Goal: Navigation & Orientation: Go to known website

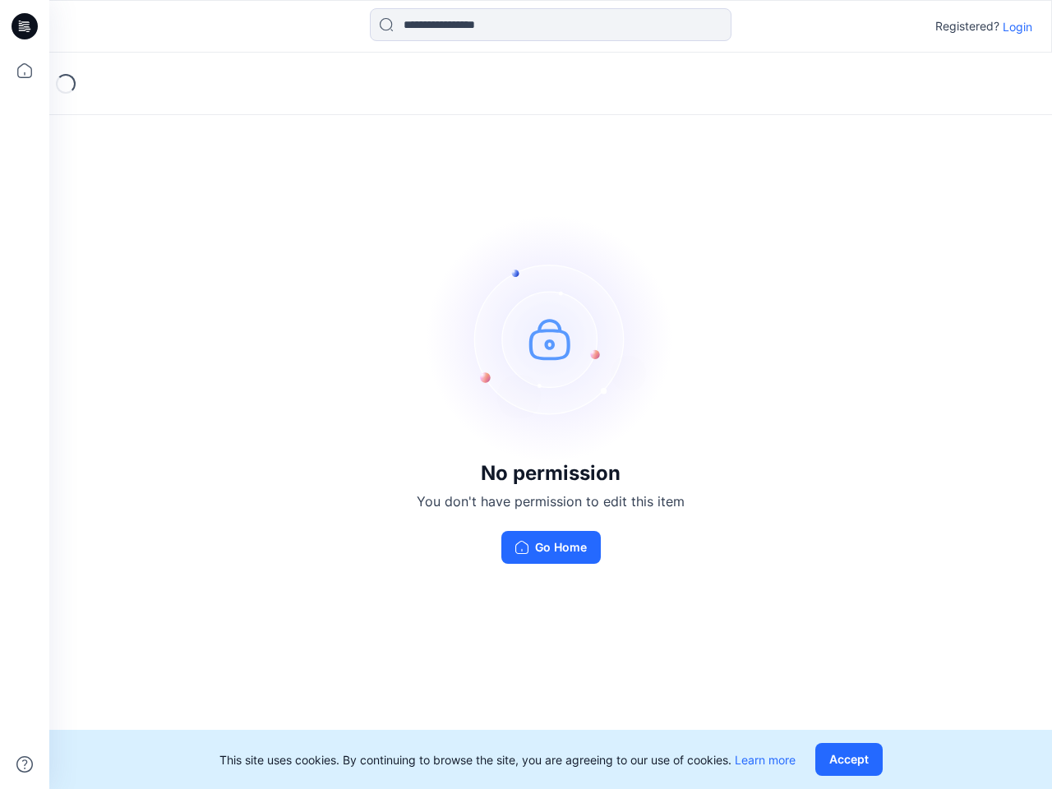
click at [526, 394] on img at bounding box center [550, 338] width 247 height 247
click at [25, 26] on icon at bounding box center [27, 26] width 7 height 1
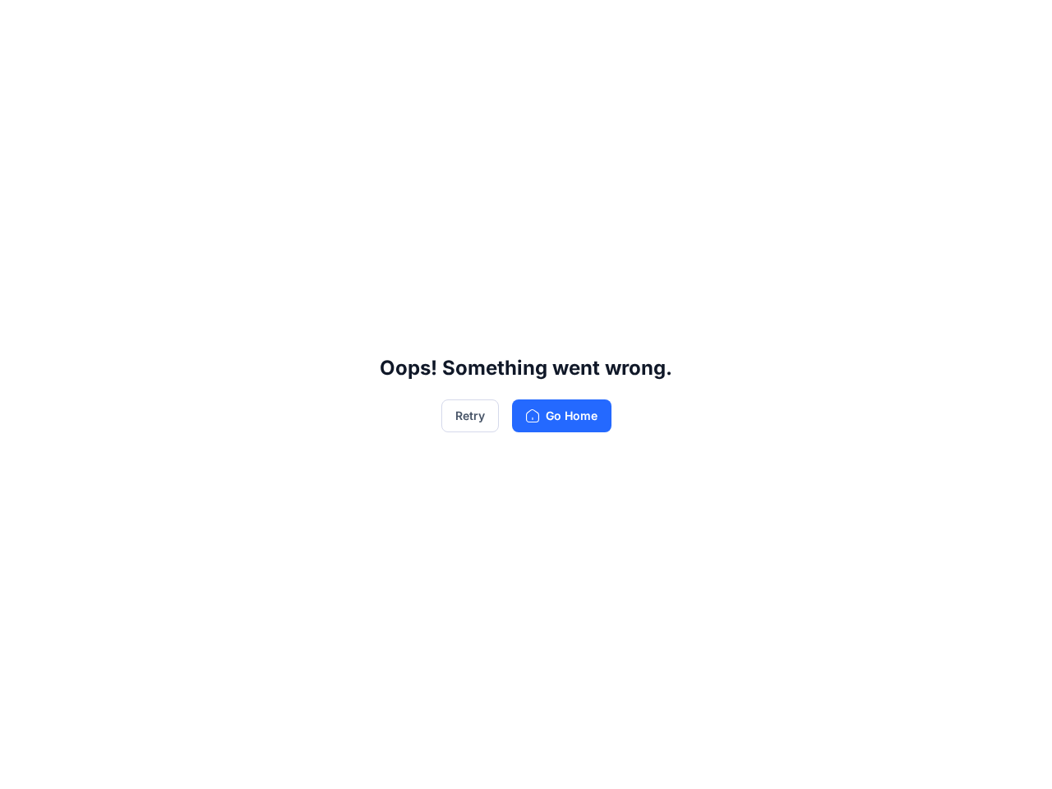
click at [25, 71] on div "Oops! Something went wrong. Retry Go Home" at bounding box center [526, 394] width 1052 height 789
click at [25, 764] on div "Oops! Something went wrong. Retry Go Home" at bounding box center [526, 394] width 1052 height 789
click at [551, 25] on div "Oops! Something went wrong. Retry Go Home" at bounding box center [526, 394] width 1052 height 789
click at [1017, 26] on div "Oops! Something went wrong. Retry Go Home" at bounding box center [526, 394] width 1052 height 789
click at [852, 759] on div "Oops! Something went wrong. Retry Go Home" at bounding box center [526, 394] width 1052 height 789
